Goal: Task Accomplishment & Management: Manage account settings

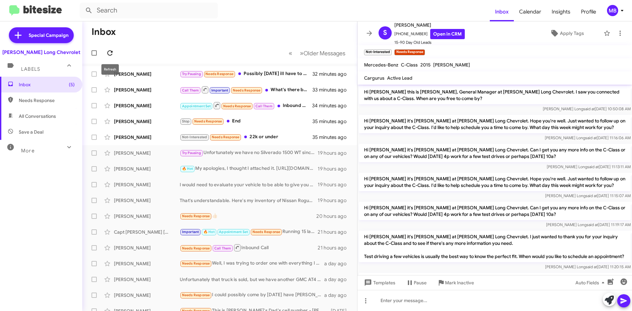
click at [111, 56] on icon at bounding box center [110, 53] width 8 height 8
click at [56, 98] on span "Needs Response" at bounding box center [47, 100] width 56 height 7
type input "in:needs-response"
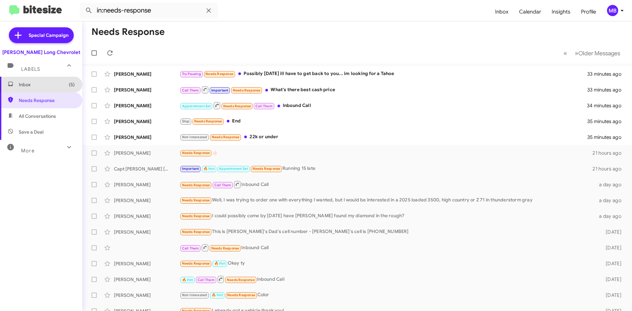
click at [61, 79] on span "Inbox (5)" at bounding box center [41, 85] width 82 height 16
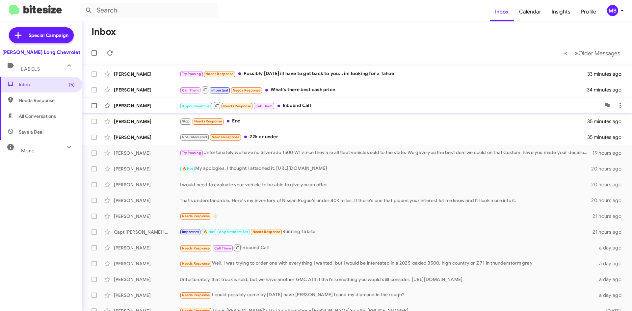
click at [351, 104] on div "Appointment Set Needs Response Call Them Inbound Call" at bounding box center [390, 105] width 421 height 8
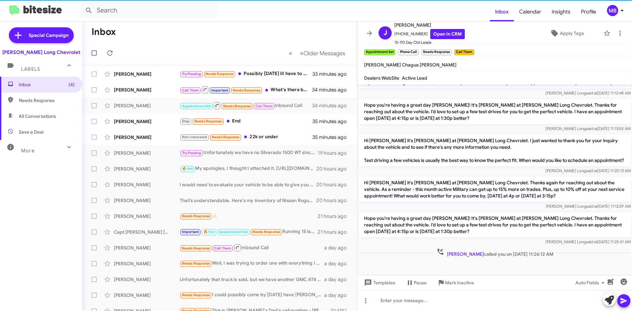
scroll to position [135, 0]
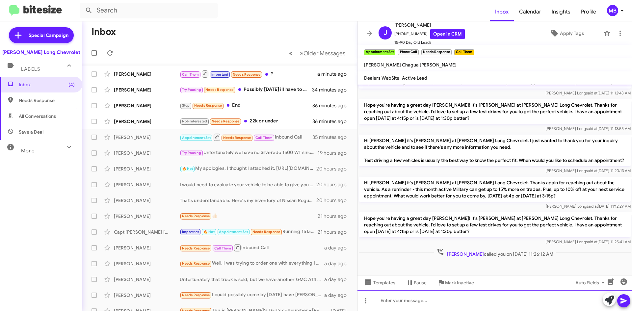
drag, startPoint x: 450, startPoint y: 304, endPoint x: 455, endPoint y: 299, distance: 7.3
click at [452, 302] on div at bounding box center [495, 300] width 275 height 21
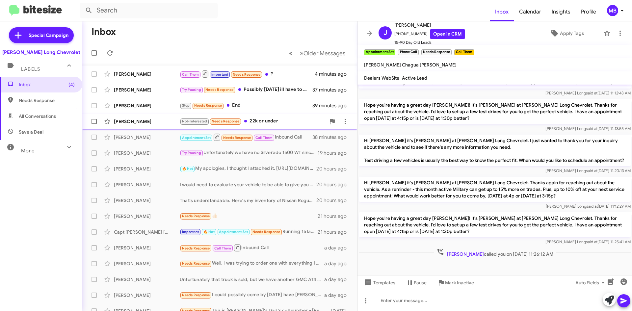
click at [278, 120] on div "Not-Interested Needs Response 22k or under" at bounding box center [253, 122] width 146 height 8
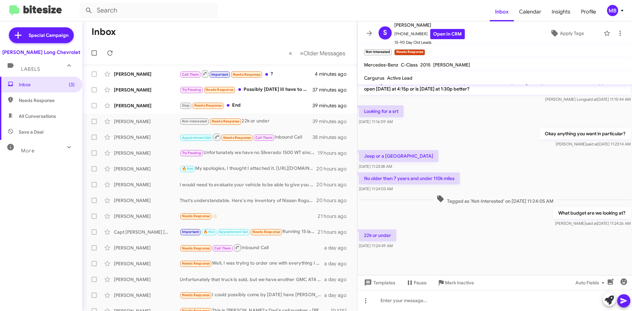
scroll to position [245, 0]
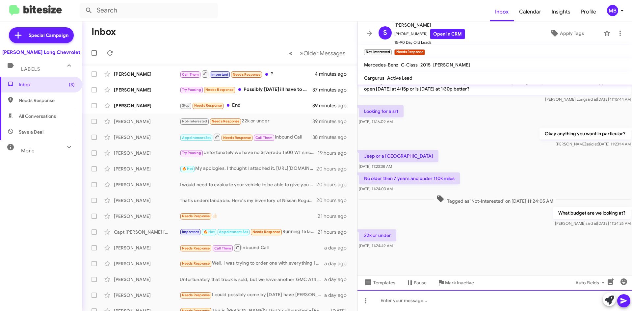
click at [430, 302] on div at bounding box center [495, 300] width 275 height 21
click at [410, 299] on div at bounding box center [495, 300] width 275 height 21
click at [416, 305] on div at bounding box center [495, 300] width 275 height 21
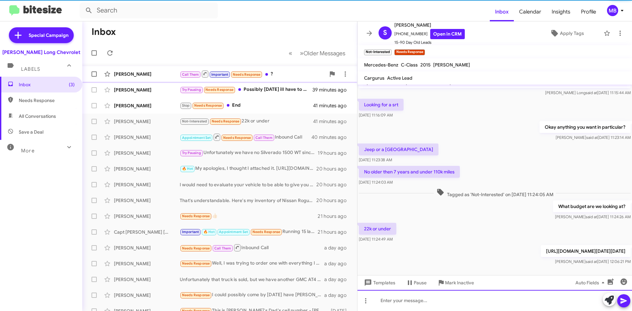
scroll to position [0, 0]
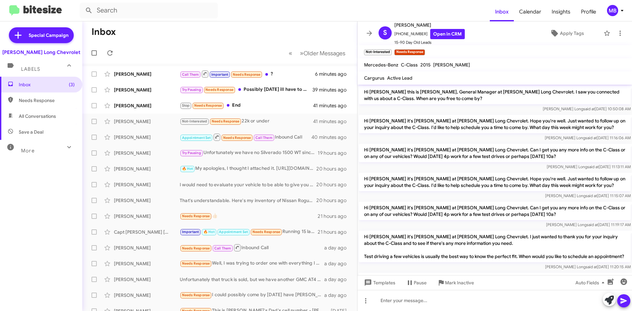
click at [38, 101] on span "Needs Response" at bounding box center [47, 100] width 56 height 7
type input "in:needs-response"
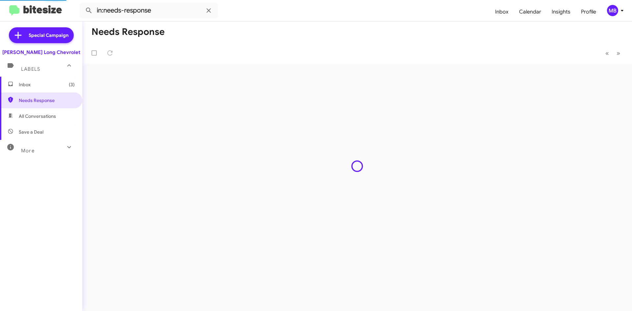
click at [50, 87] on span "Inbox (3)" at bounding box center [47, 84] width 56 height 7
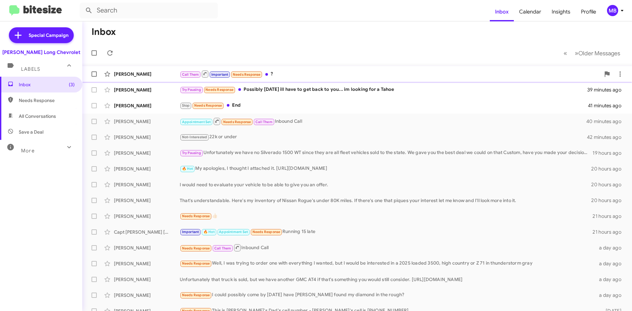
click at [328, 73] on div "Call Them Important Needs Response ?" at bounding box center [390, 74] width 421 height 8
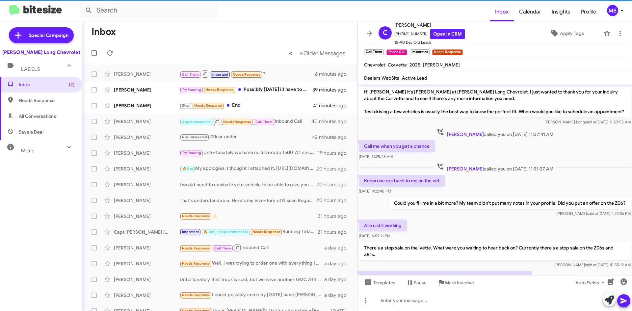
scroll to position [295, 0]
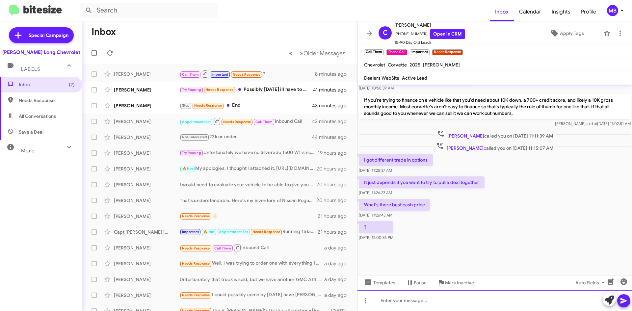
click at [433, 298] on div at bounding box center [495, 300] width 275 height 21
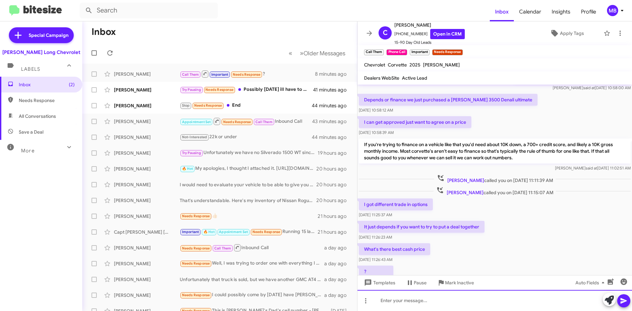
scroll to position [488, 0]
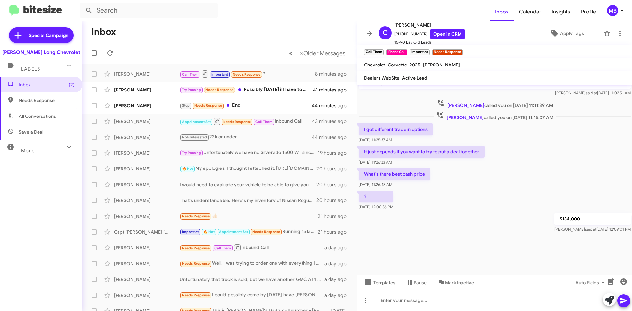
click at [56, 102] on span "Needs Response" at bounding box center [47, 100] width 56 height 7
type input "in:needs-response"
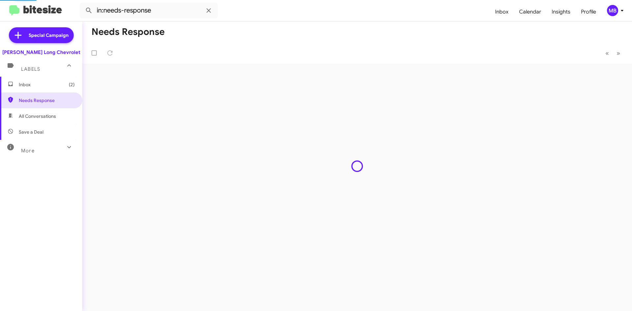
click at [57, 87] on span "Inbox (2)" at bounding box center [47, 84] width 56 height 7
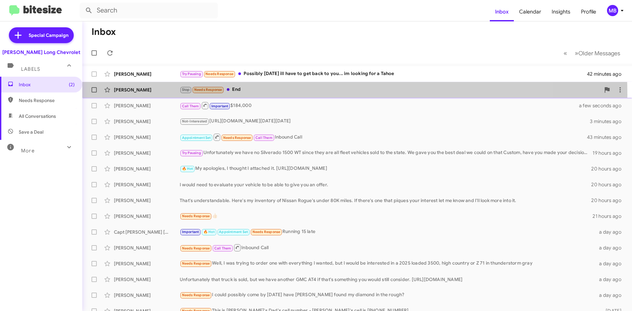
click at [256, 95] on div "[PERSON_NAME] Stop Needs Response End 44 minutes ago" at bounding box center [358, 89] width 540 height 13
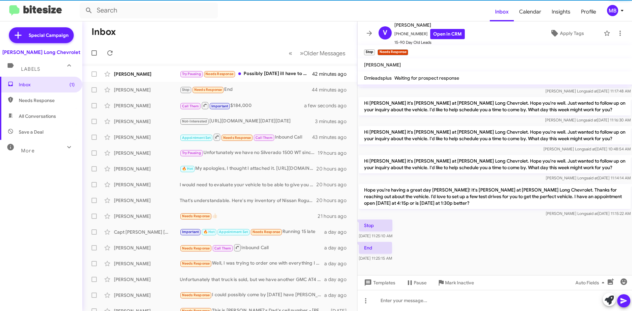
scroll to position [48, 0]
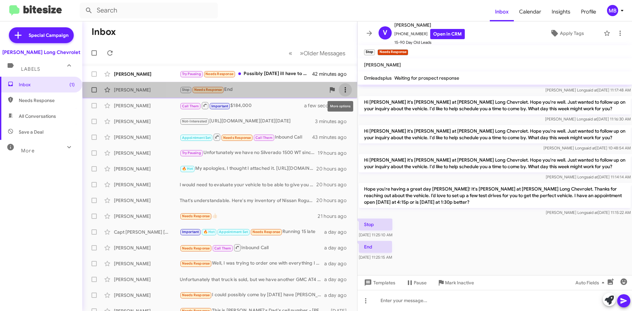
click at [343, 89] on icon at bounding box center [346, 90] width 8 height 8
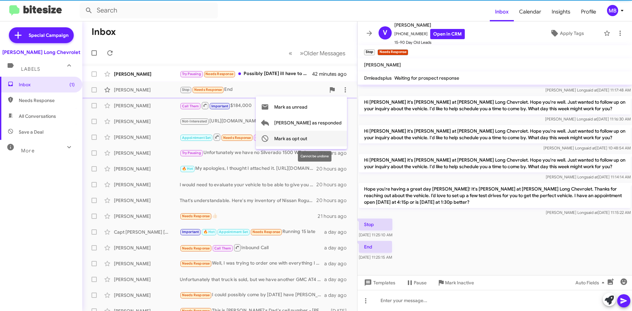
click at [307, 134] on span "Mark as opt out" at bounding box center [290, 139] width 33 height 16
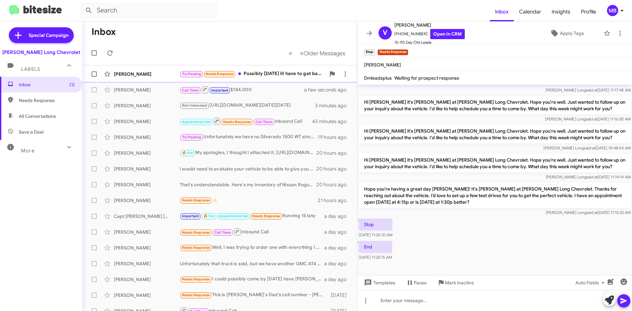
click at [282, 75] on div "Try Pausing Needs Response Possibly [DATE] ill have to get back to you... im lo…" at bounding box center [253, 74] width 146 height 8
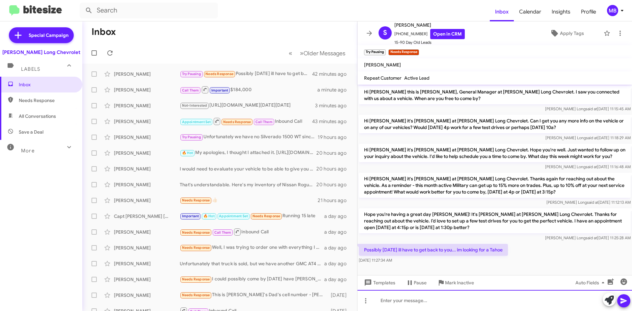
drag, startPoint x: 393, startPoint y: 293, endPoint x: 398, endPoint y: 289, distance: 6.7
click at [394, 293] on div at bounding box center [495, 300] width 275 height 21
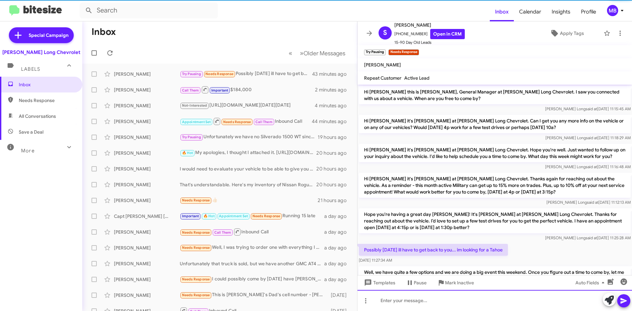
scroll to position [30, 0]
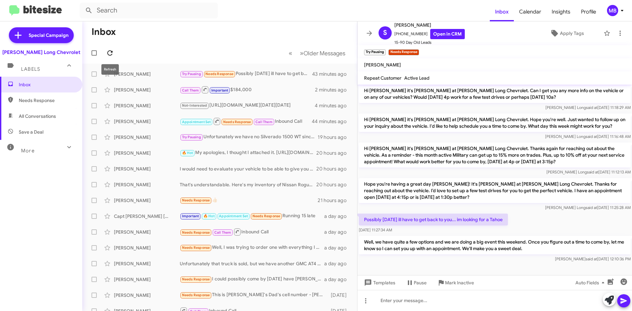
click at [107, 49] on button at bounding box center [109, 52] width 13 height 13
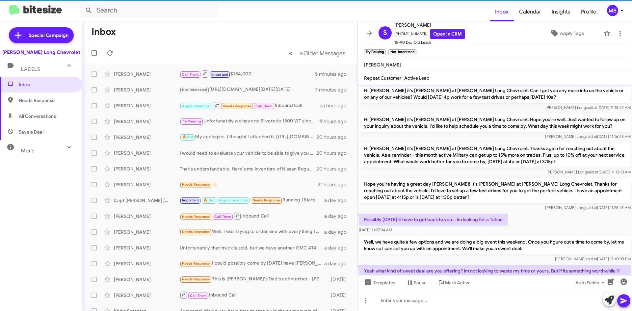
scroll to position [81, 0]
